Goal: Information Seeking & Learning: Learn about a topic

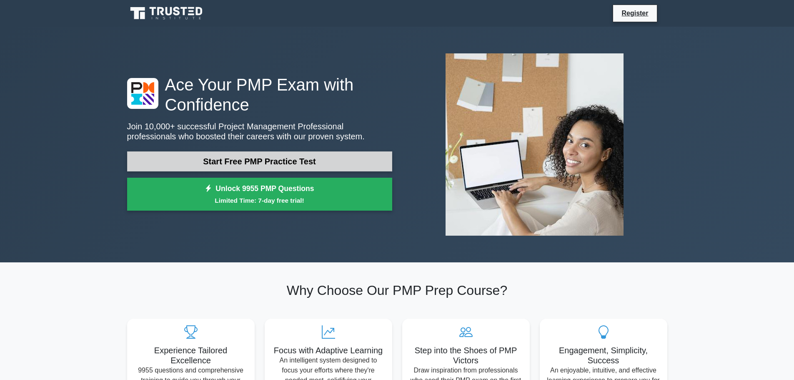
click at [300, 158] on link "Start Free PMP Practice Test" at bounding box center [259, 161] width 265 height 20
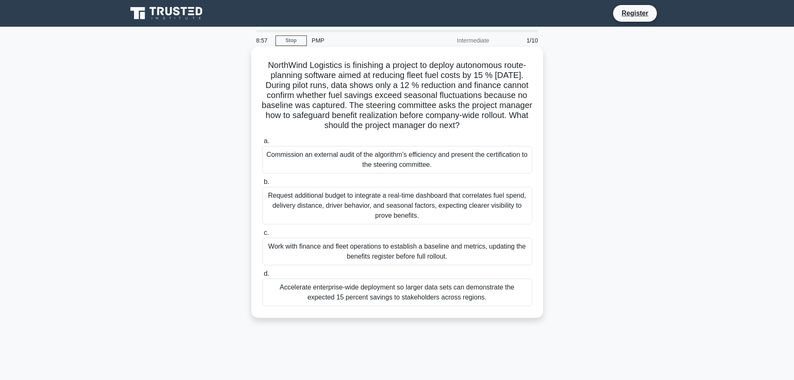
click at [444, 161] on div "Commission an external audit of the algorithm’s efficiency and present the cert…" at bounding box center [397, 160] width 270 height 28
click at [262, 144] on input "a. Commission an external audit of the algorithm’s efficiency and present the c…" at bounding box center [262, 140] width 0 height 5
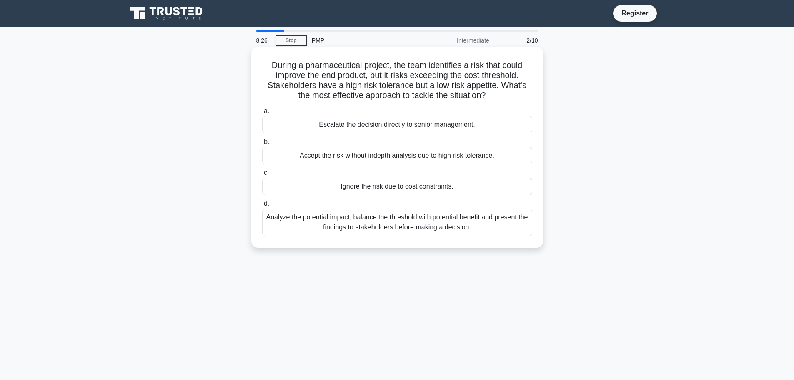
click at [465, 217] on div "Analyze the potential impact, balance the threshold with potential benefit and …" at bounding box center [397, 222] width 270 height 28
click at [262, 206] on input "d. Analyze the potential impact, balance the threshold with potential benefit a…" at bounding box center [262, 203] width 0 height 5
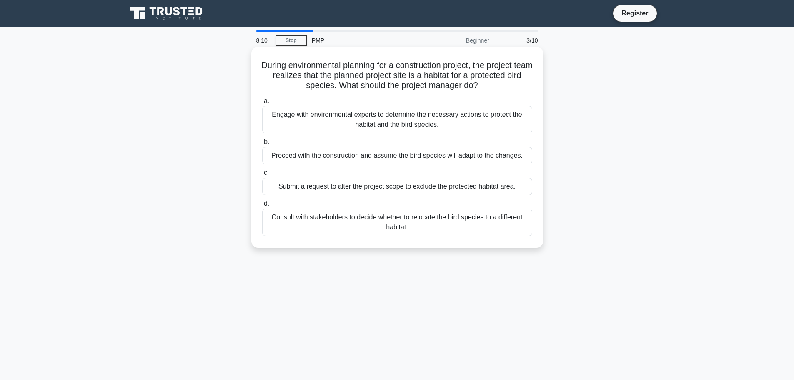
click at [473, 122] on div "Engage with environmental experts to determine the necessary actions to protect…" at bounding box center [397, 120] width 270 height 28
click at [262, 104] on input "a. Engage with environmental experts to determine the necessary actions to prot…" at bounding box center [262, 100] width 0 height 5
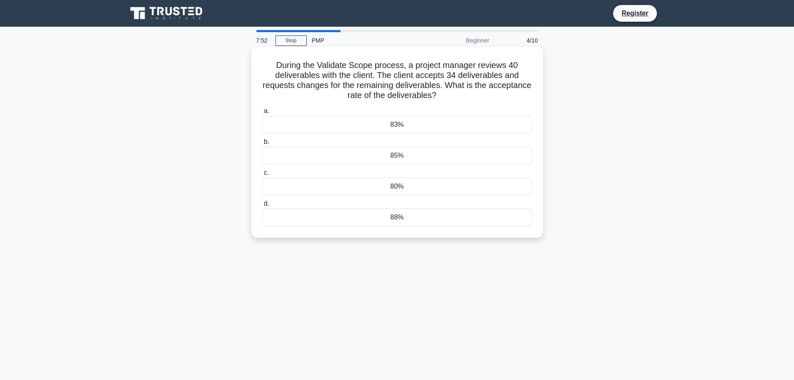
click at [444, 152] on div "85%" at bounding box center [397, 156] width 270 height 18
click at [262, 145] on input "b. 85%" at bounding box center [262, 141] width 0 height 5
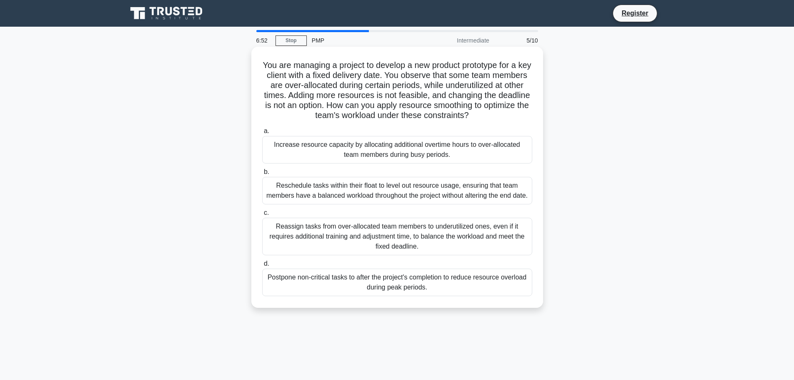
click at [476, 200] on div "Reschedule tasks within their float to level out resource usage, ensuring that …" at bounding box center [397, 191] width 270 height 28
click at [262, 175] on input "b. Reschedule tasks within their float to level out resource usage, ensuring th…" at bounding box center [262, 171] width 0 height 5
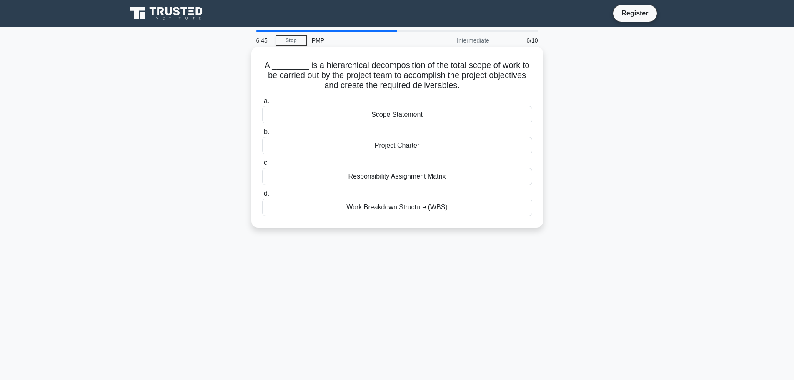
click at [416, 210] on div "Work Breakdown Structure (WBS)" at bounding box center [397, 207] width 270 height 18
click at [262, 196] on input "d. Work Breakdown Structure (WBS)" at bounding box center [262, 193] width 0 height 5
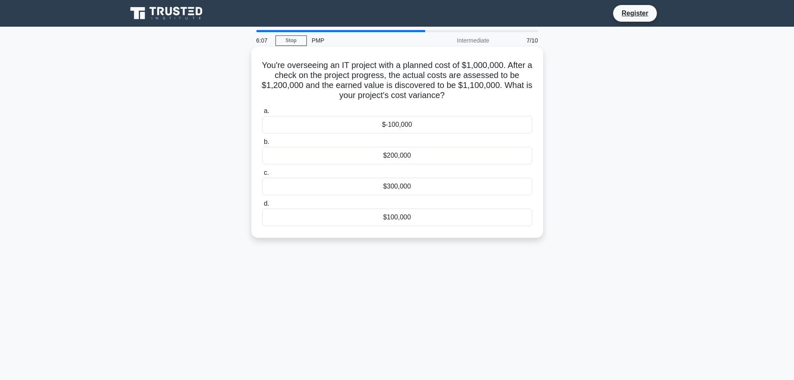
click at [411, 128] on div "$-100,000" at bounding box center [397, 125] width 270 height 18
click at [262, 114] on input "a. $-100,000" at bounding box center [262, 110] width 0 height 5
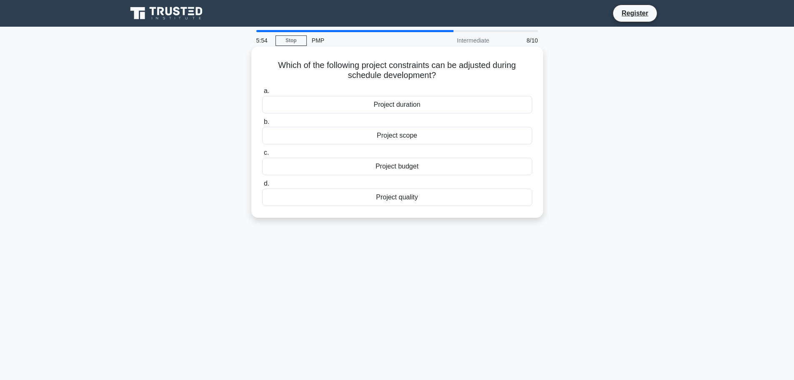
click at [414, 106] on div "Project duration" at bounding box center [397, 105] width 270 height 18
click at [262, 94] on input "a. Project duration" at bounding box center [262, 90] width 0 height 5
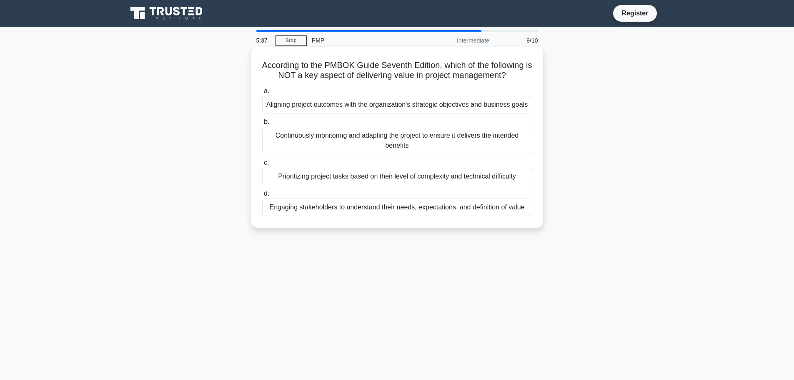
click at [426, 180] on div "Prioritizing project tasks based on their level of complexity and technical dif…" at bounding box center [397, 177] width 270 height 18
click at [262, 165] on input "c. Prioritizing project tasks based on their level of complexity and technical …" at bounding box center [262, 162] width 0 height 5
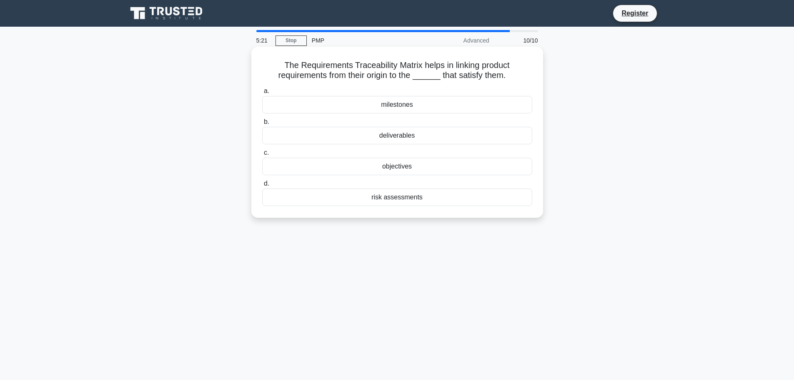
click at [401, 164] on div "objectives" at bounding box center [397, 167] width 270 height 18
click at [262, 155] on input "c. objectives" at bounding box center [262, 152] width 0 height 5
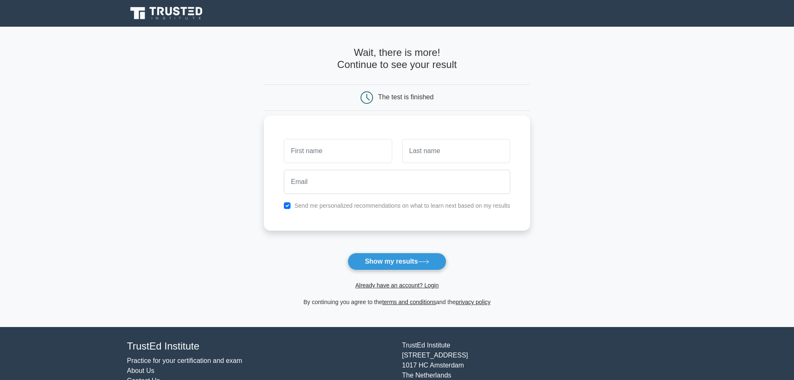
click at [291, 204] on div "Send me personalized recommendations on what to learn next based on my results" at bounding box center [397, 205] width 236 height 10
click at [286, 204] on input "checkbox" at bounding box center [287, 205] width 7 height 7
checkbox input "false"
click at [418, 266] on button "Show my results" at bounding box center [397, 262] width 98 height 18
